Goal: Task Accomplishment & Management: Use online tool/utility

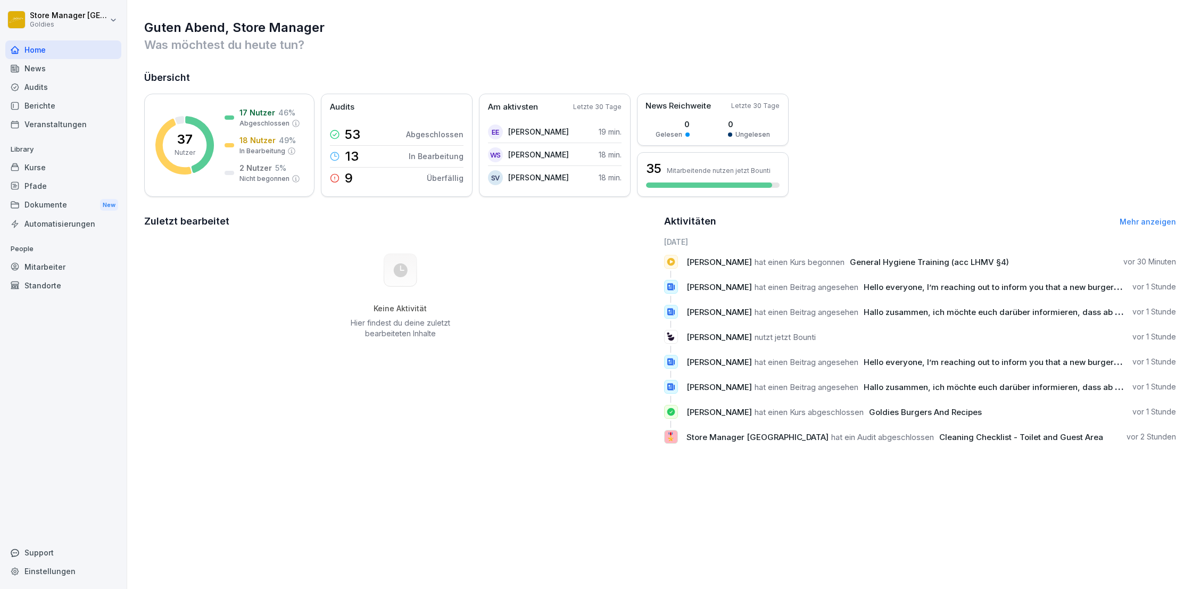
click at [44, 202] on div "Dokumente New" at bounding box center [63, 205] width 116 height 20
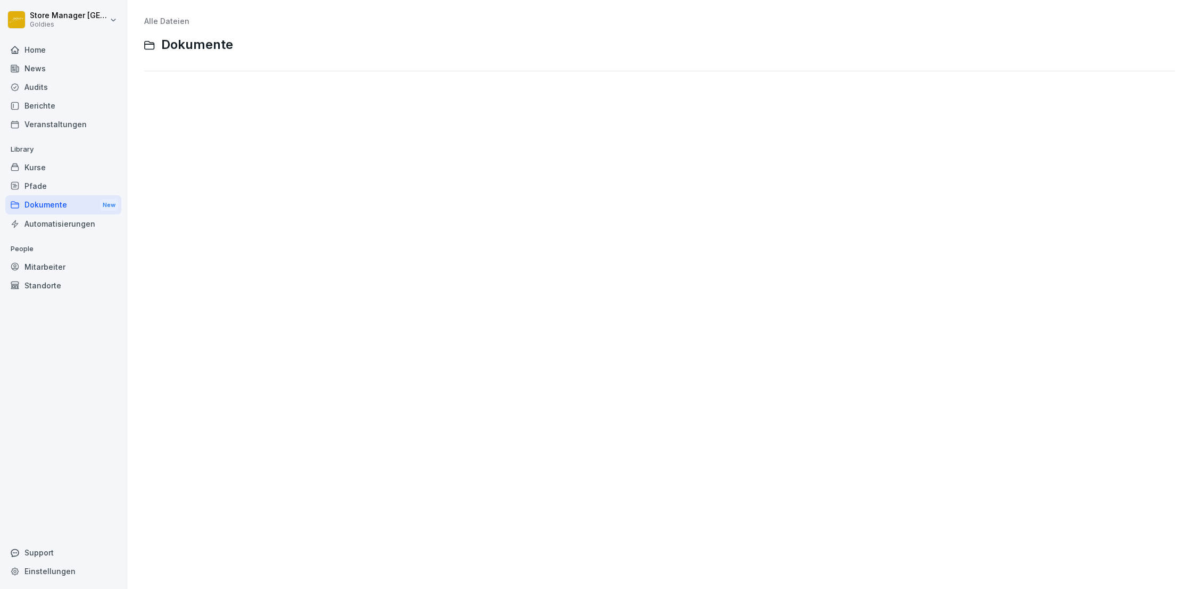
click at [46, 268] on div "Mitarbeiter" at bounding box center [63, 267] width 116 height 19
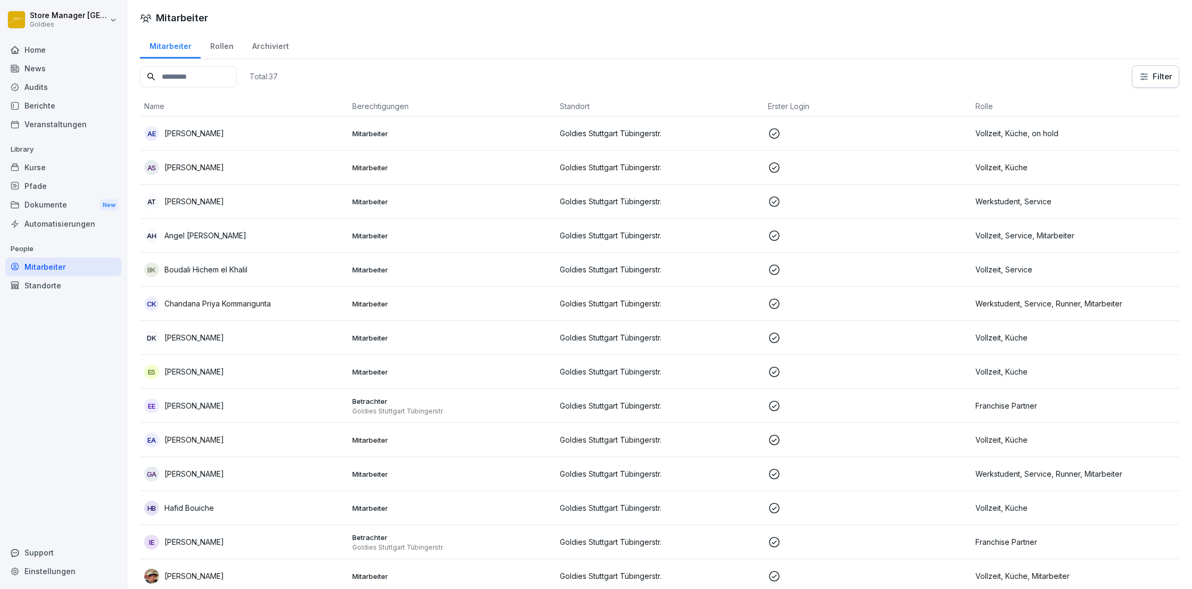
click at [188, 131] on p "[PERSON_NAME]" at bounding box center [194, 133] width 60 height 11
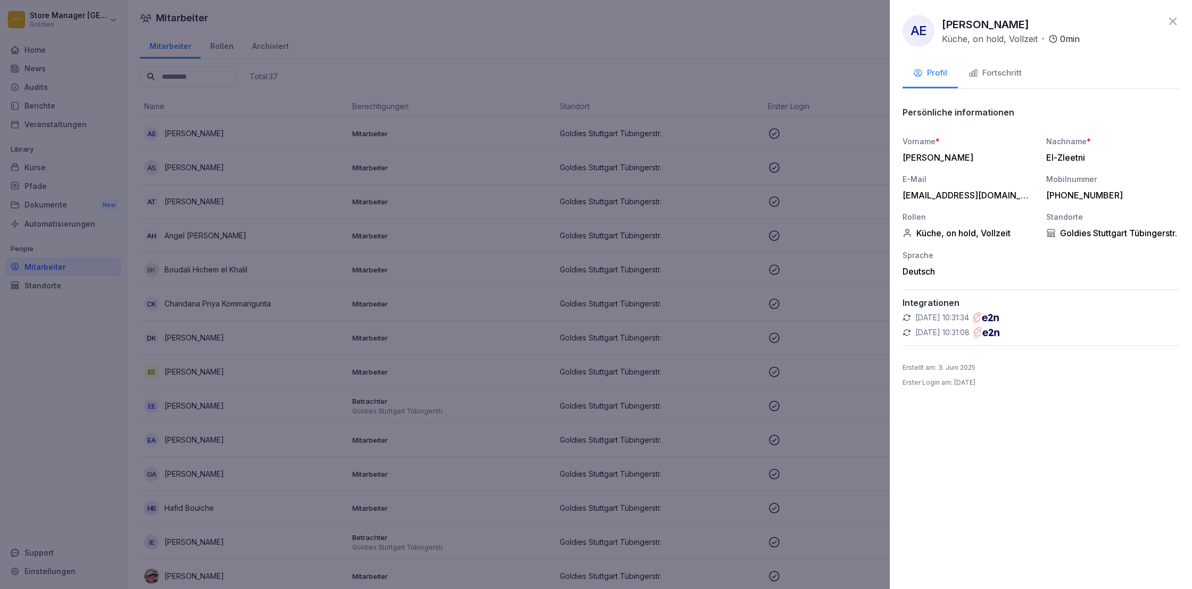
click at [994, 76] on div "Fortschritt" at bounding box center [994, 73] width 53 height 12
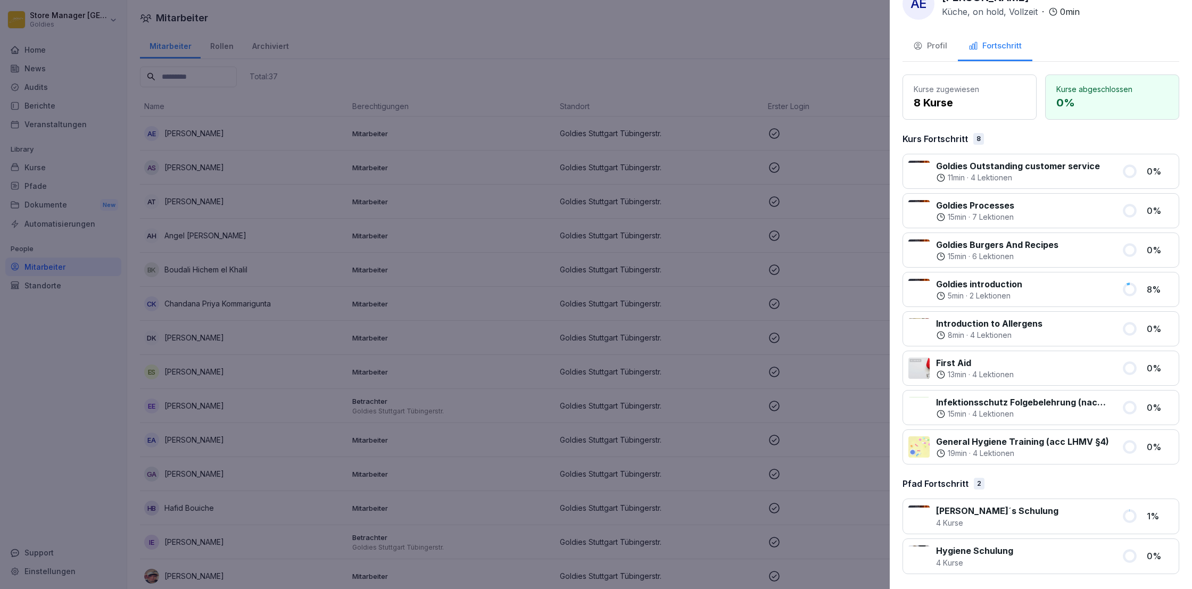
scroll to position [27, 0]
click at [978, 513] on p "[PERSON_NAME]´s Schulung" at bounding box center [997, 511] width 122 height 13
drag, startPoint x: 998, startPoint y: 444, endPoint x: 999, endPoint y: 420, distance: 24.0
click at [998, 436] on p "General Hygiene Training (acc LHMV §4)" at bounding box center [1022, 442] width 173 height 13
drag, startPoint x: 992, startPoint y: 406, endPoint x: 958, endPoint y: 351, distance: 65.3
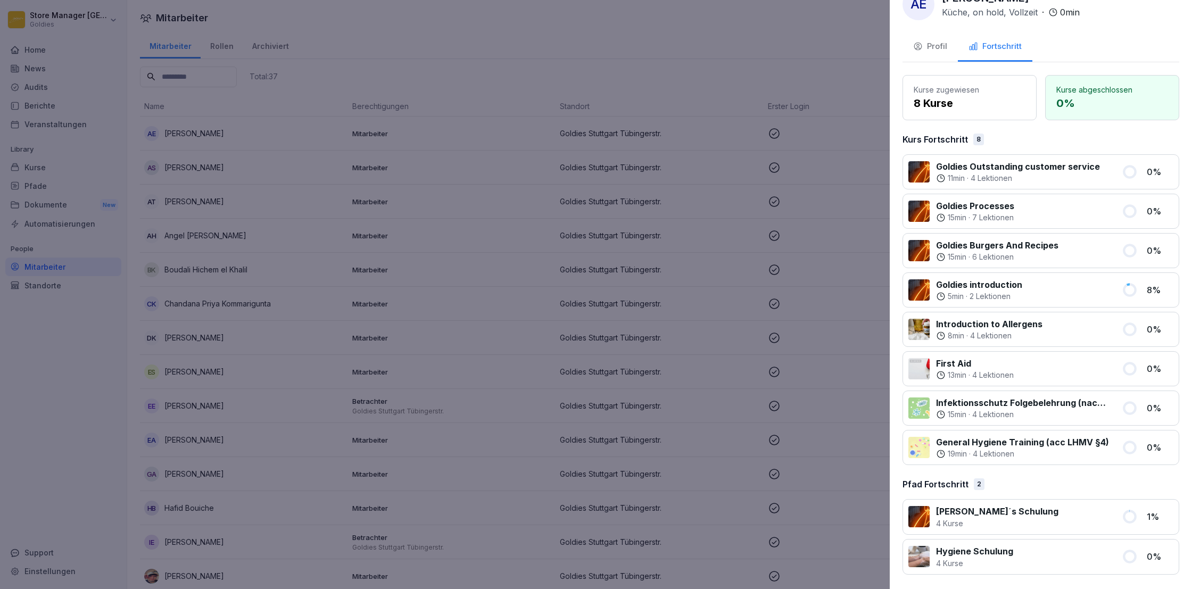
click at [986, 388] on div "Goldies Outstanding customer service 11 min · 4 Lektionen 0 % Goldies Processes…" at bounding box center [1040, 309] width 277 height 311
click at [998, 149] on div "Kurse zugewiesen 8 Kurse Kurse abgeschlossen 0 % Kurs Fortschritt 8 Goldies Out…" at bounding box center [1040, 325] width 277 height 500
click at [296, 195] on div at bounding box center [596, 294] width 1192 height 589
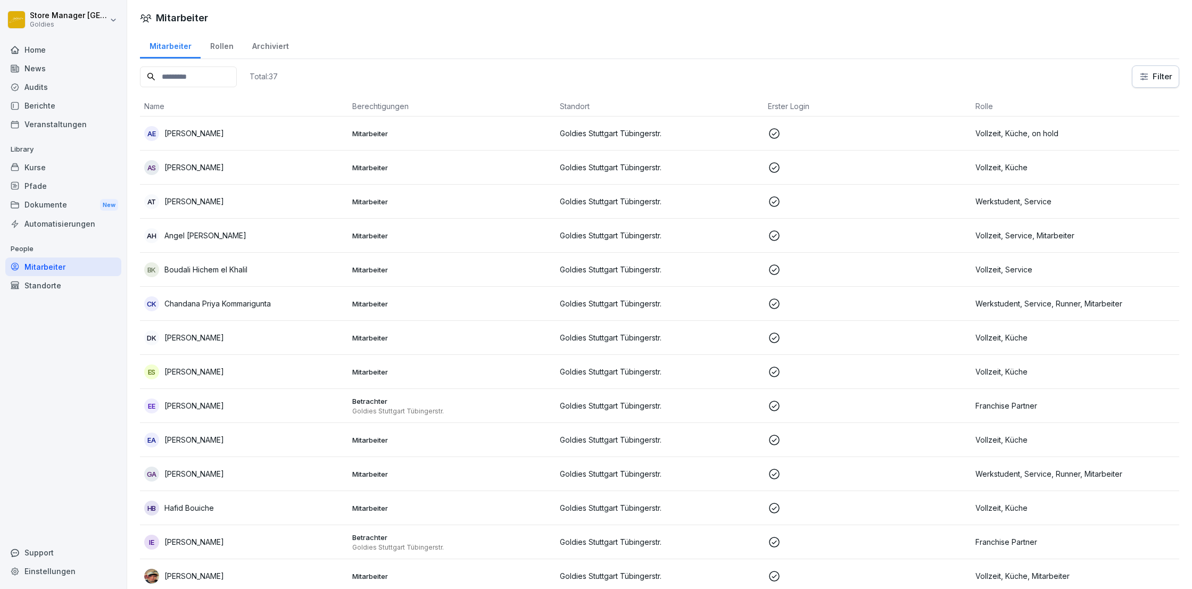
click at [207, 167] on p "[PERSON_NAME]" at bounding box center [194, 167] width 60 height 11
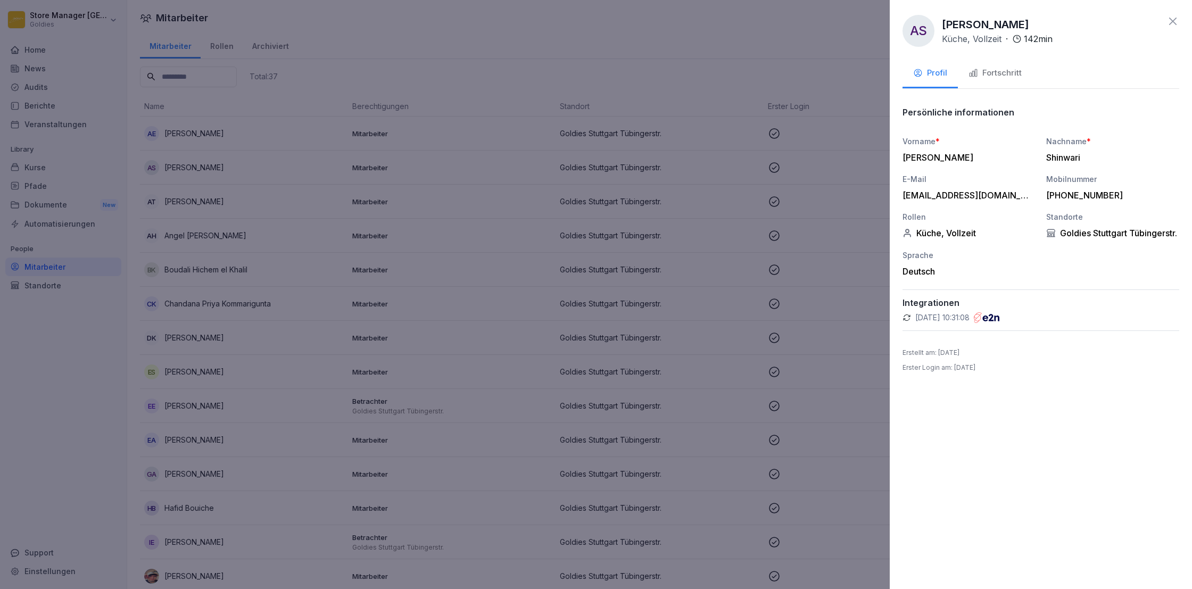
click at [984, 74] on div "Fortschritt" at bounding box center [994, 73] width 53 height 12
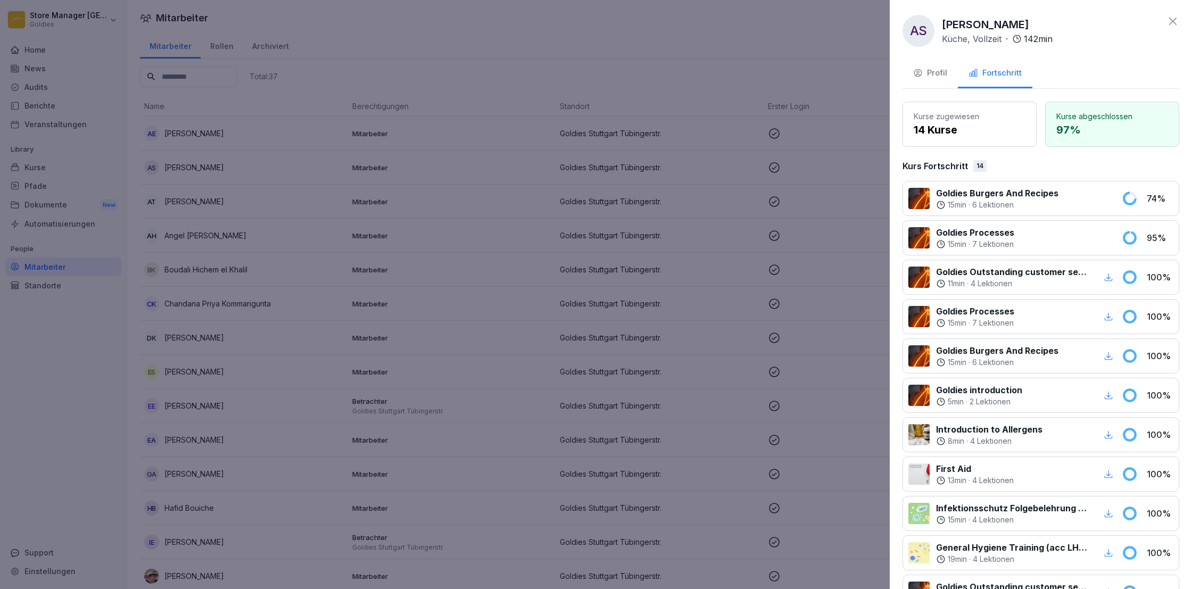
drag, startPoint x: 980, startPoint y: 194, endPoint x: 1131, endPoint y: 211, distance: 152.1
click at [980, 194] on p "Goldies Burgers And Recipes" at bounding box center [997, 193] width 122 height 13
click at [1153, 197] on p "74 %" at bounding box center [1160, 198] width 27 height 13
click at [1003, 136] on p "14 Kurse" at bounding box center [970, 130] width 112 height 16
click at [1088, 127] on p "97 %" at bounding box center [1112, 130] width 112 height 16
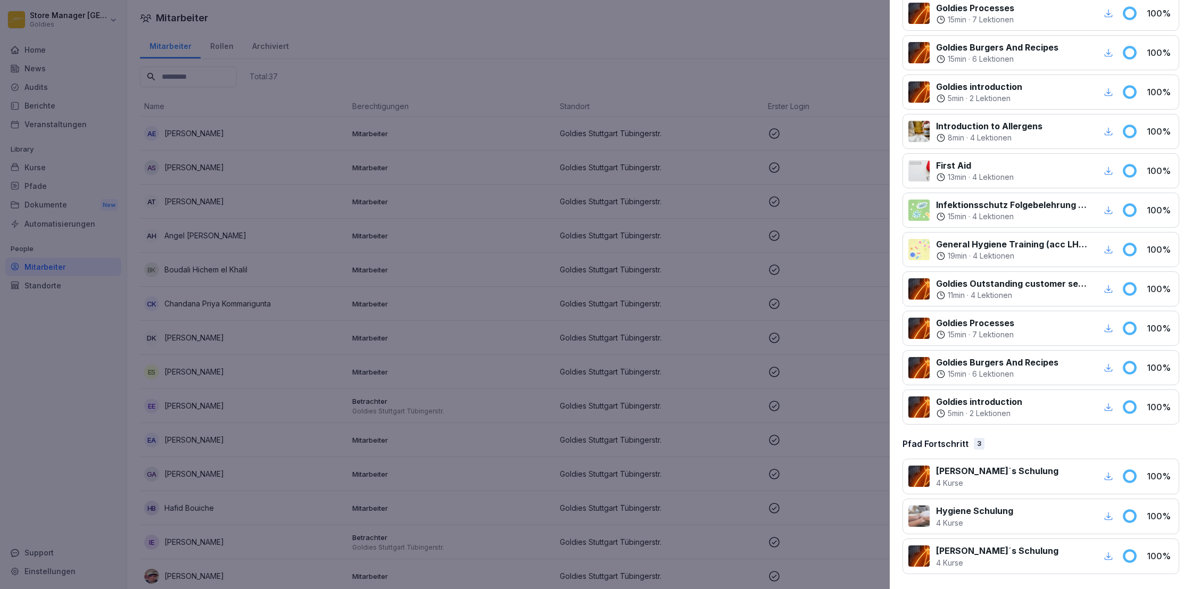
scroll to position [303, 0]
click at [1110, 328] on icon "button" at bounding box center [1108, 329] width 10 height 10
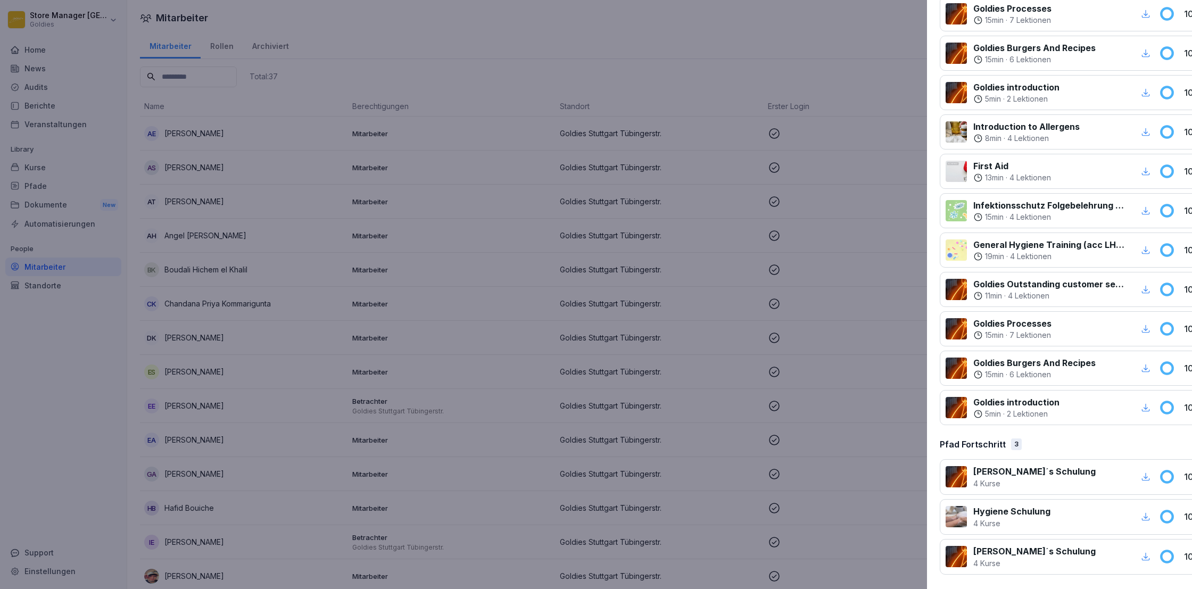
click at [798, 81] on div at bounding box center [596, 294] width 1192 height 589
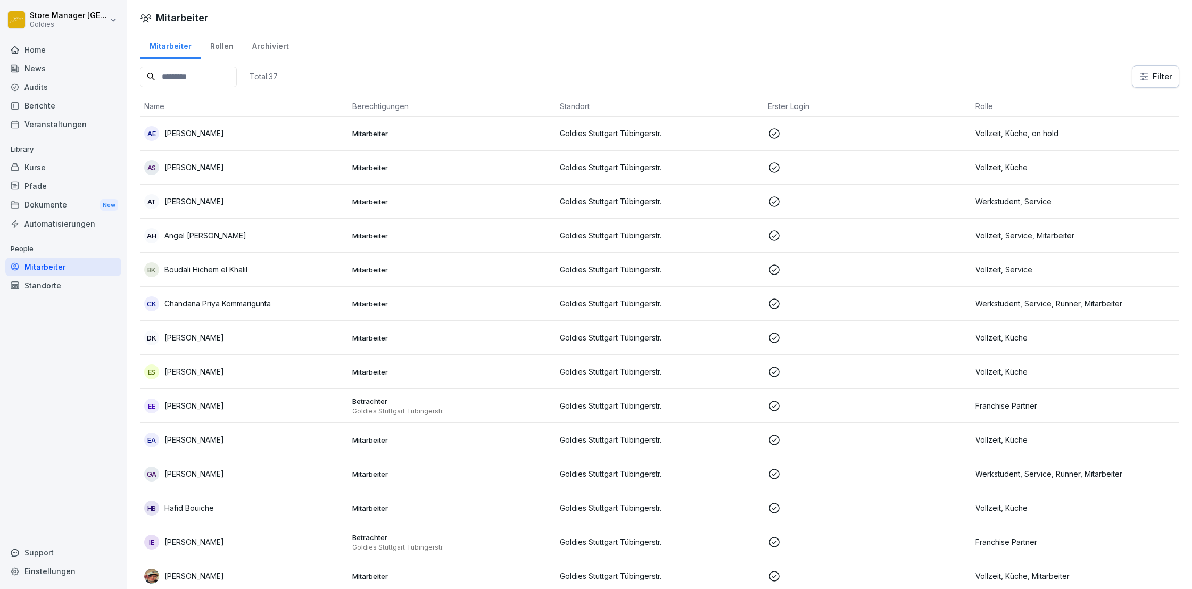
click at [224, 165] on p "[PERSON_NAME]" at bounding box center [194, 167] width 60 height 11
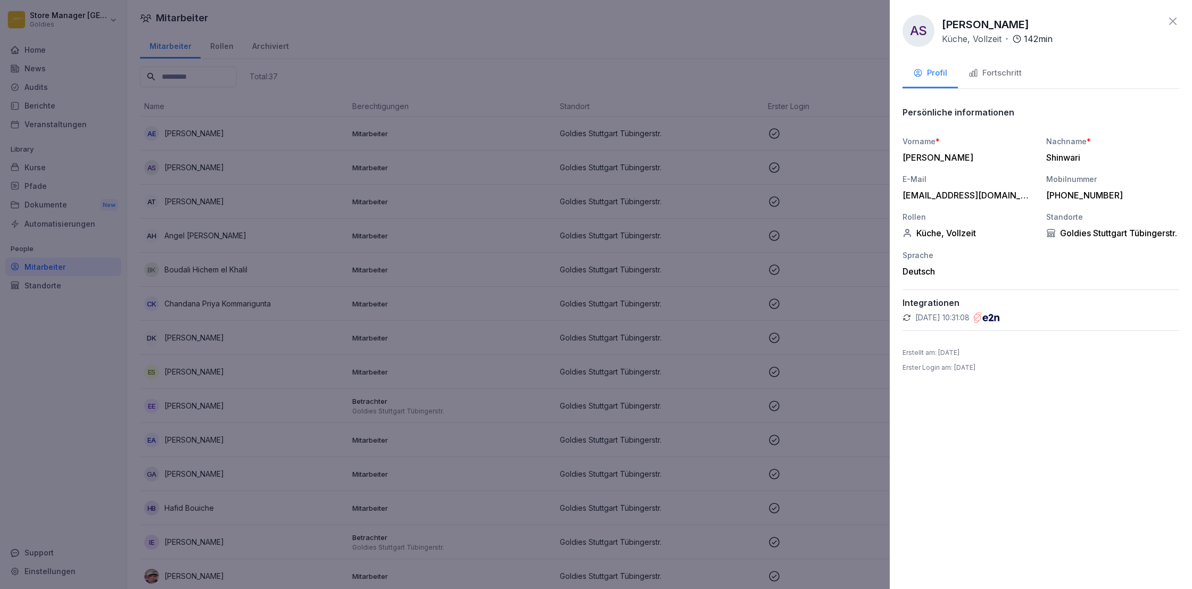
click at [1002, 74] on div "Fortschritt" at bounding box center [994, 73] width 53 height 12
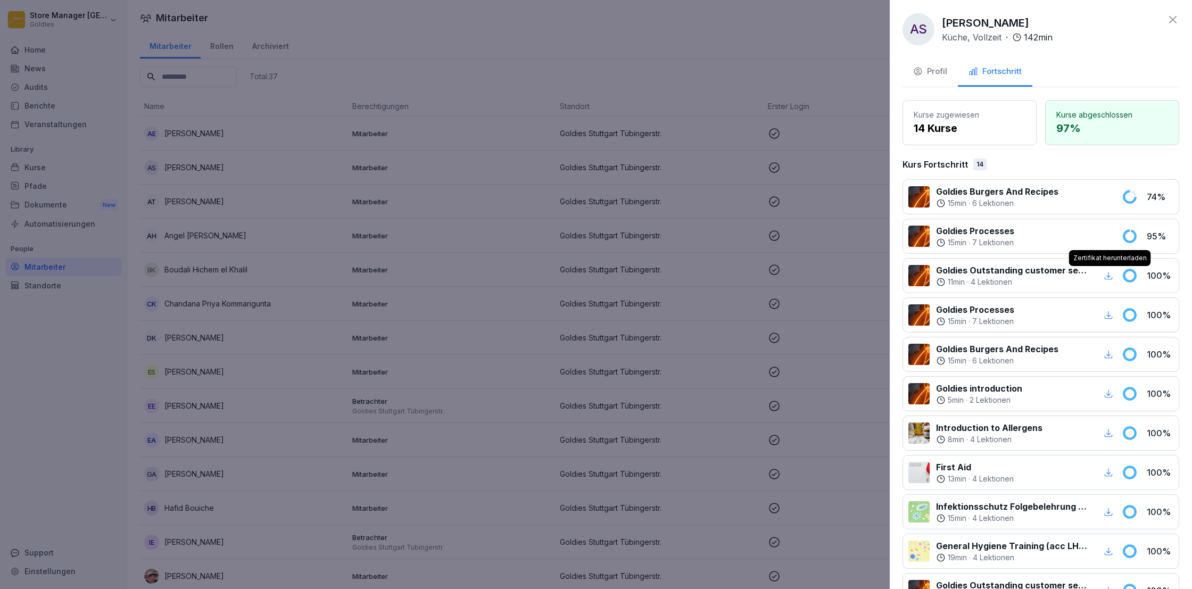
scroll to position [0, 0]
click at [475, 68] on div at bounding box center [596, 294] width 1192 height 589
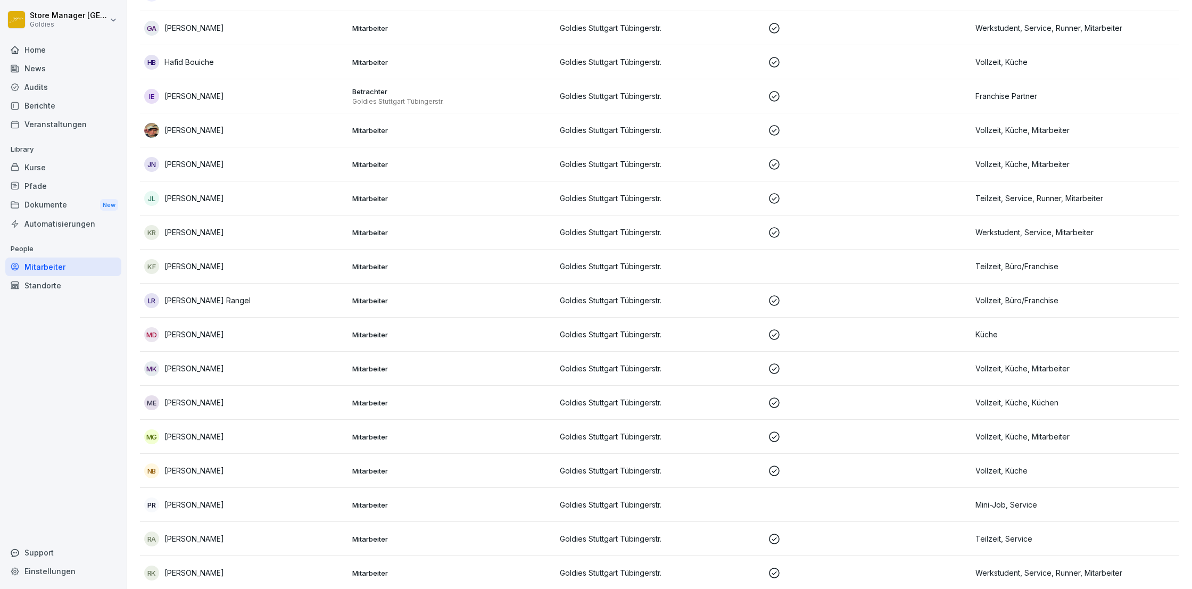
scroll to position [448, 0]
click at [63, 42] on div "Home" at bounding box center [63, 49] width 116 height 19
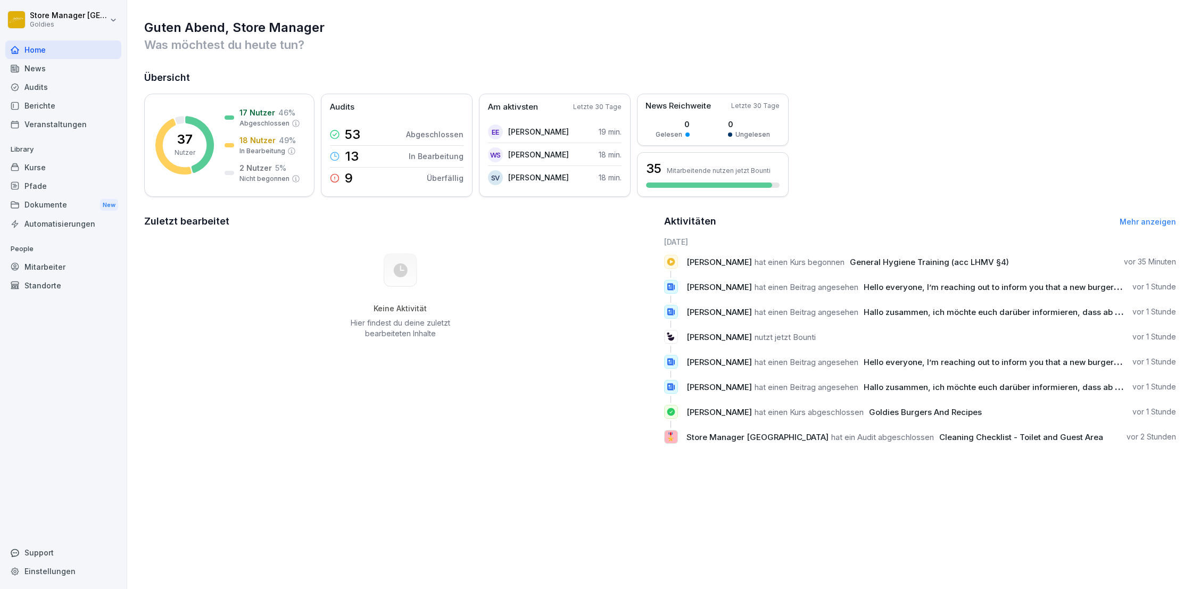
click at [44, 86] on div "Audits" at bounding box center [63, 87] width 116 height 19
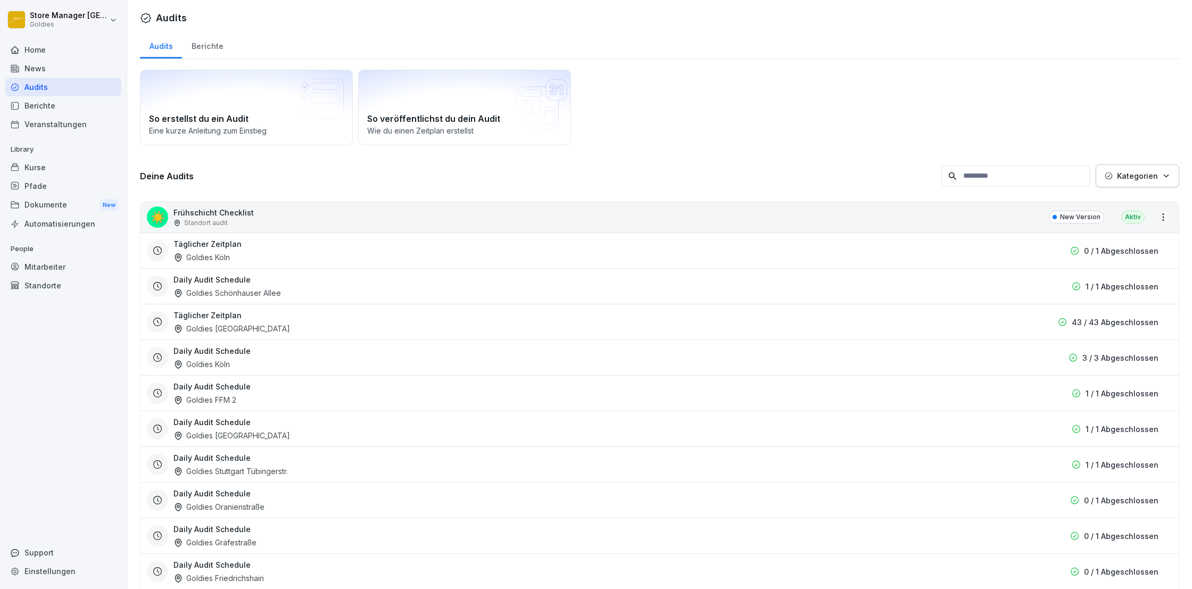
click at [45, 51] on div "Home" at bounding box center [63, 49] width 116 height 19
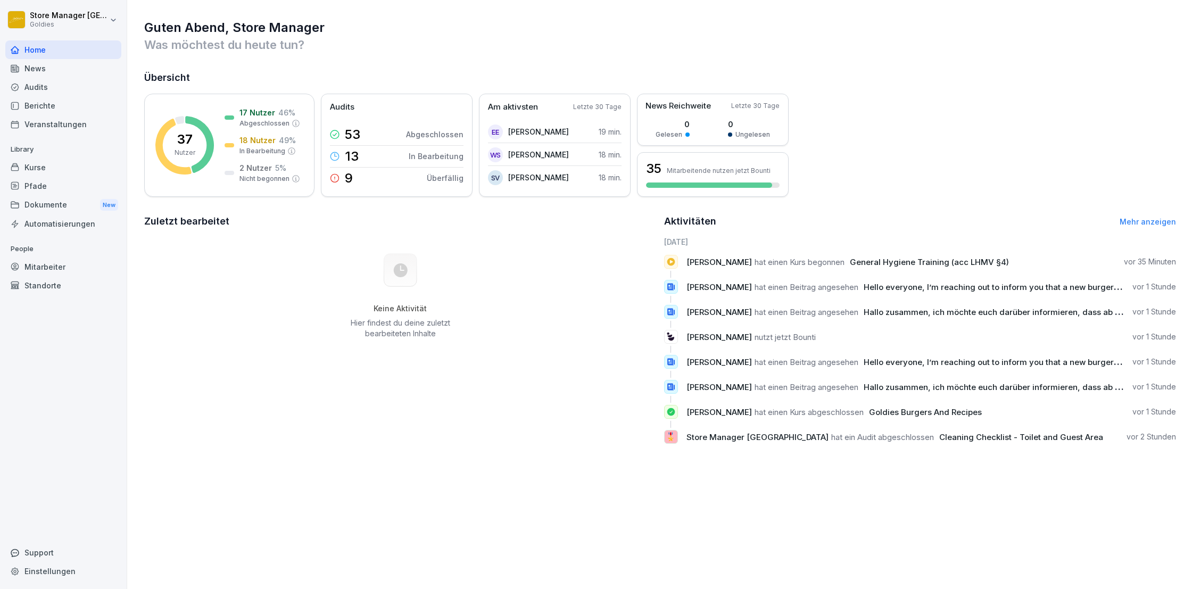
click at [40, 106] on div "Berichte" at bounding box center [63, 105] width 116 height 19
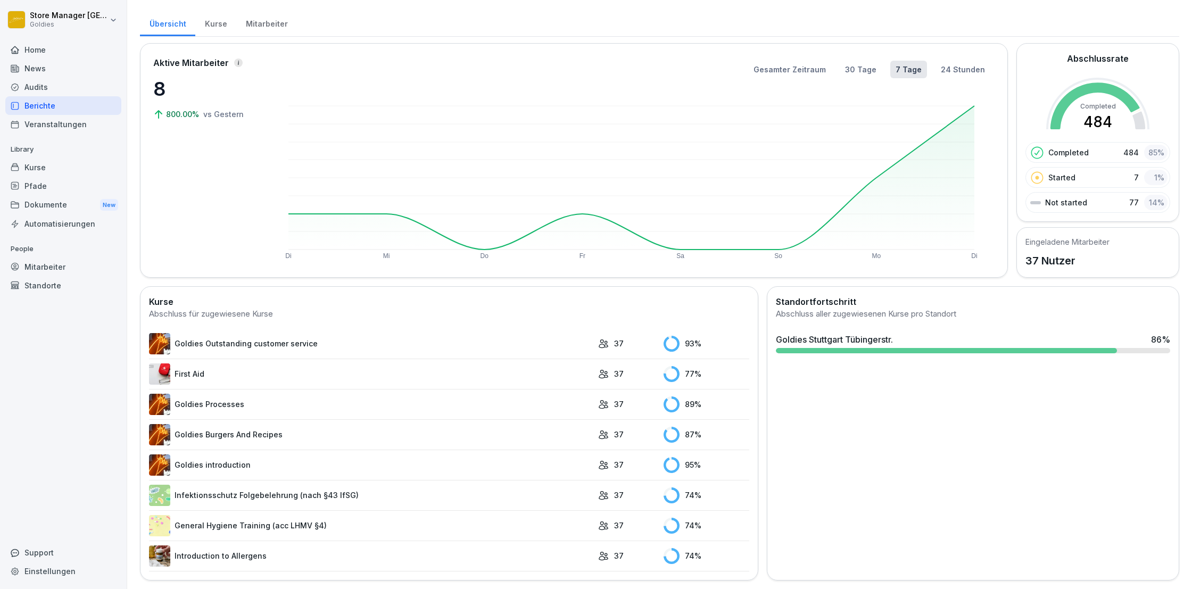
scroll to position [22, 0]
click at [328, 339] on link "Goldies Outstanding customer service" at bounding box center [371, 344] width 444 height 21
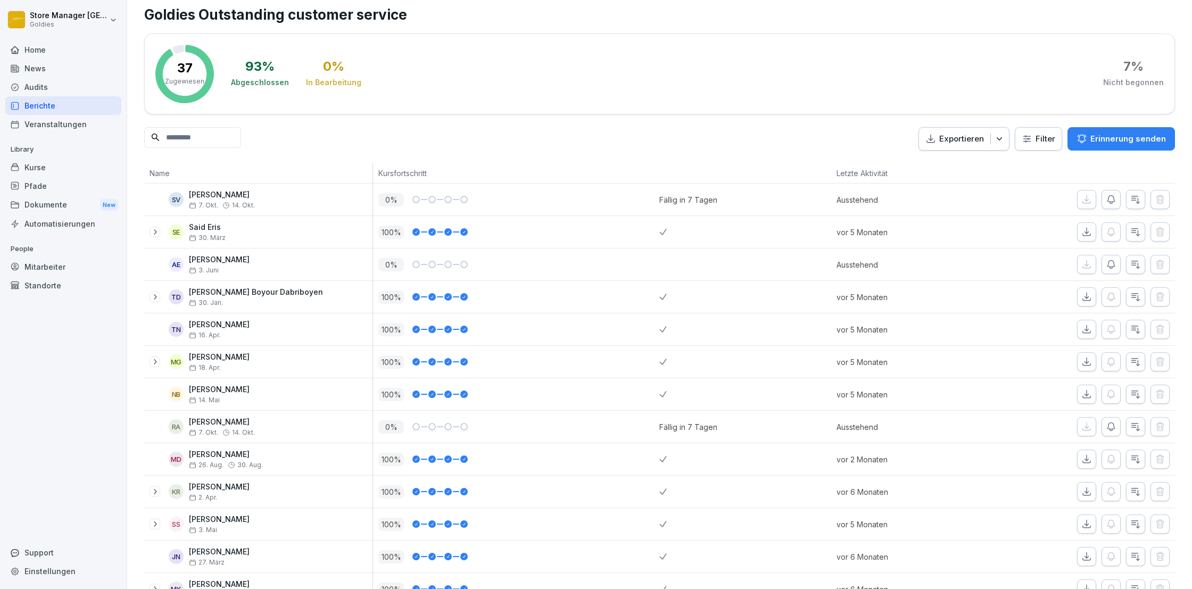
click at [1125, 139] on p "Erinnerung senden" at bounding box center [1128, 139] width 76 height 12
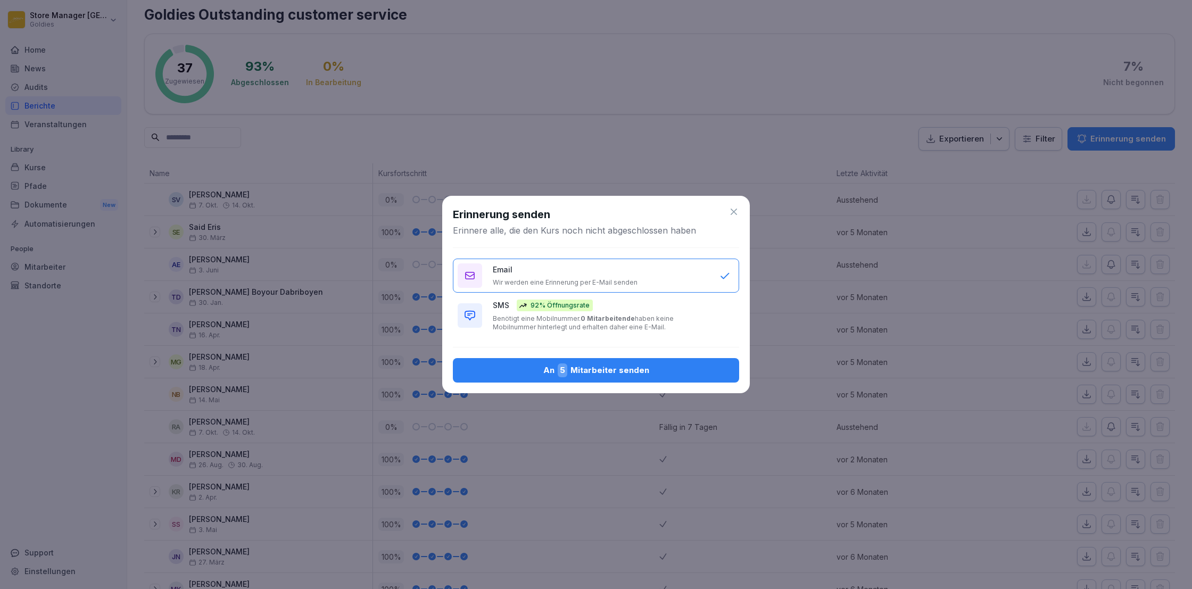
click at [595, 371] on div "An 5 Mitarbeiter senden" at bounding box center [595, 370] width 269 height 14
